Goal: Browse casually

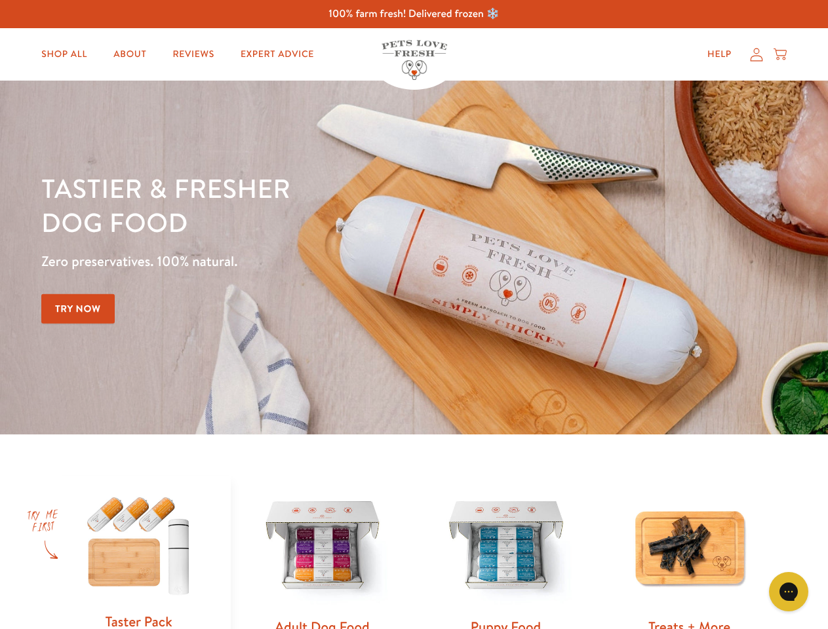
click at [414, 315] on div "Tastier & fresher dog food Zero preservatives. 100% natural. Try Now" at bounding box center [289, 257] width 497 height 173
click at [788, 592] on icon "Gorgias live chat" at bounding box center [788, 591] width 12 height 12
